Goal: Information Seeking & Learning: Learn about a topic

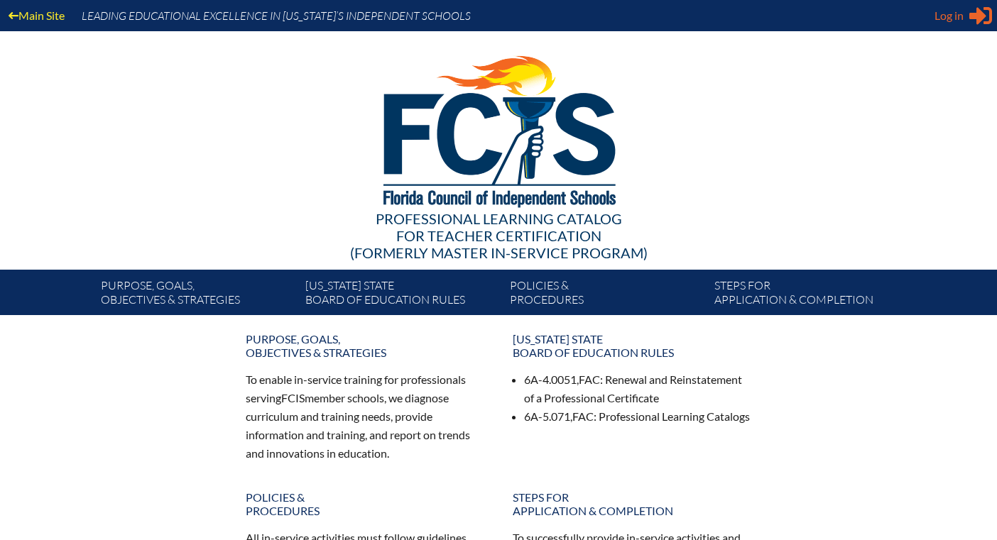
click at [955, 16] on span "Log in" at bounding box center [948, 15] width 29 height 17
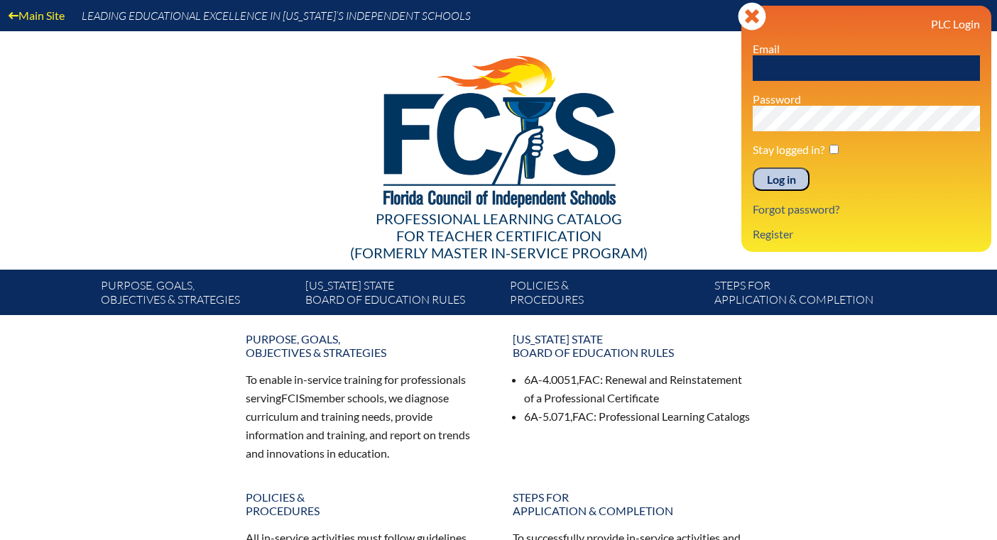
click at [796, 70] on input "text" at bounding box center [865, 68] width 227 height 26
type input "[EMAIL_ADDRESS][DOMAIN_NAME]"
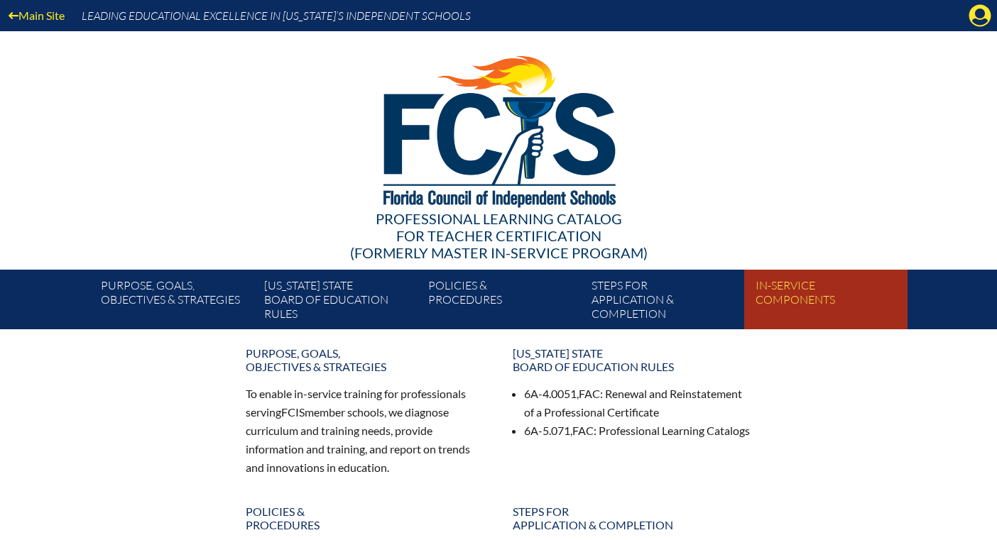
click at [809, 298] on link "In-service components" at bounding box center [831, 302] width 163 height 54
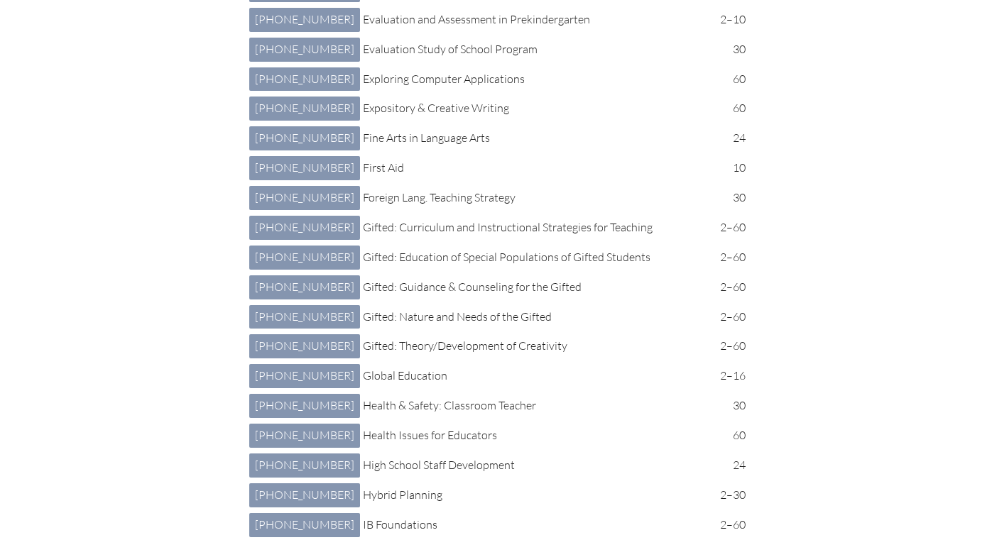
scroll to position [2466, 0]
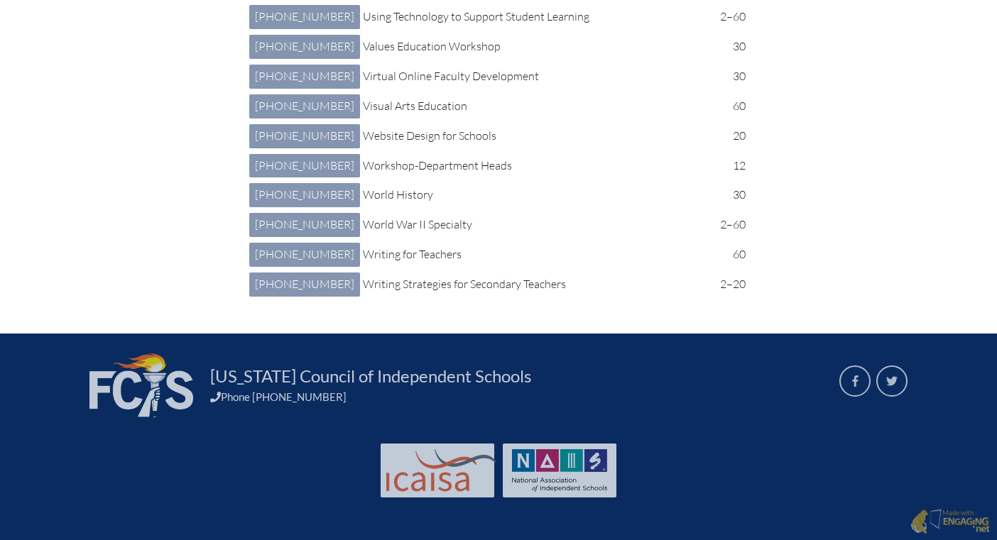
scroll to position [7320, 0]
